Goal: Information Seeking & Learning: Learn about a topic

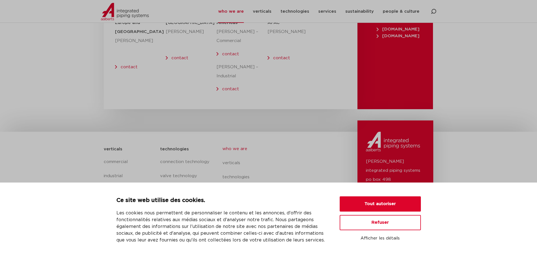
scroll to position [2323, 0]
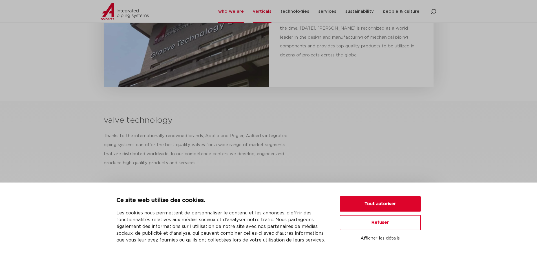
click at [269, 10] on link "verticals" at bounding box center [262, 11] width 19 height 23
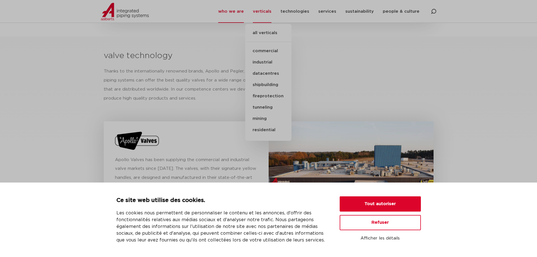
scroll to position [1871, 0]
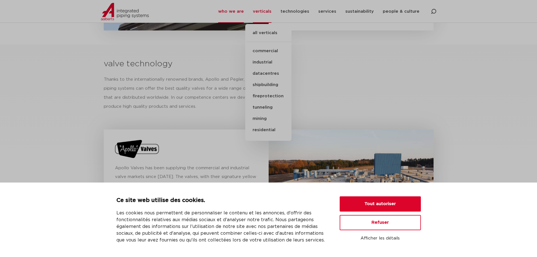
click at [271, 107] on link "tunneling" at bounding box center [268, 107] width 46 height 11
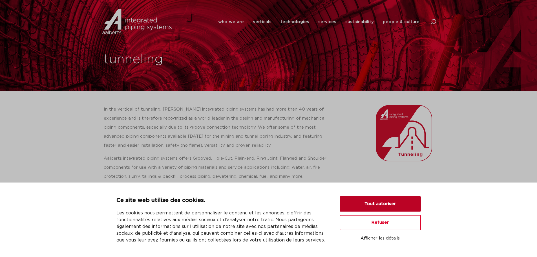
click at [375, 204] on button "Tout autoriser" at bounding box center [380, 203] width 81 height 15
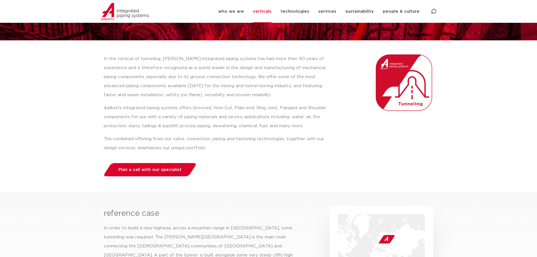
scroll to position [48, 0]
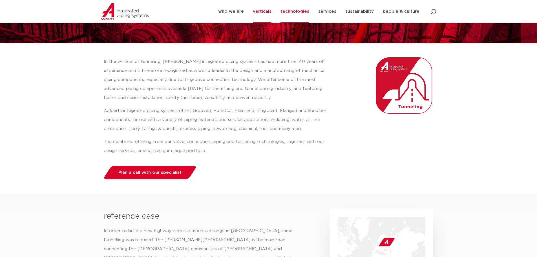
click at [300, 13] on link "technologies" at bounding box center [295, 11] width 29 height 23
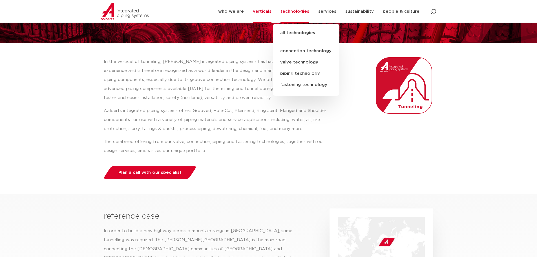
click at [478, 163] on section "In the vertical of tunneling, Aalberts integrated piping systems has had more t…" at bounding box center [268, 114] width 537 height 143
